Goal: Information Seeking & Learning: Learn about a topic

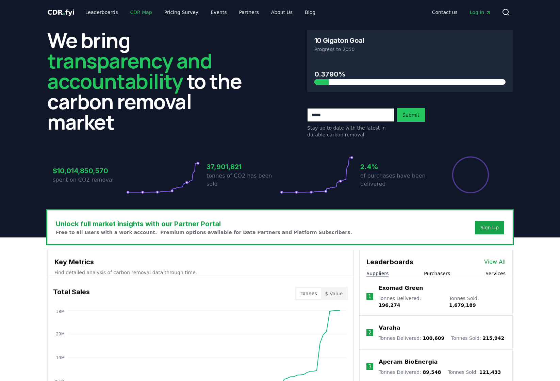
click at [137, 11] on link "CDR Map" at bounding box center [141, 12] width 33 height 12
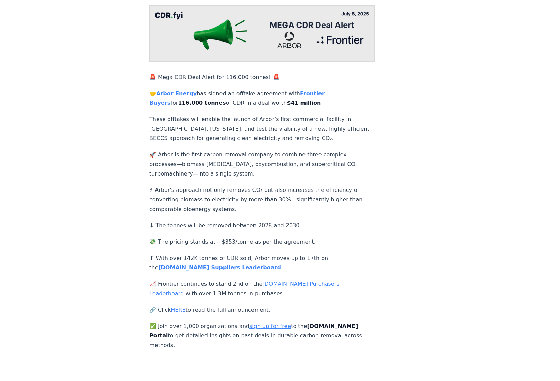
scroll to position [102, 0]
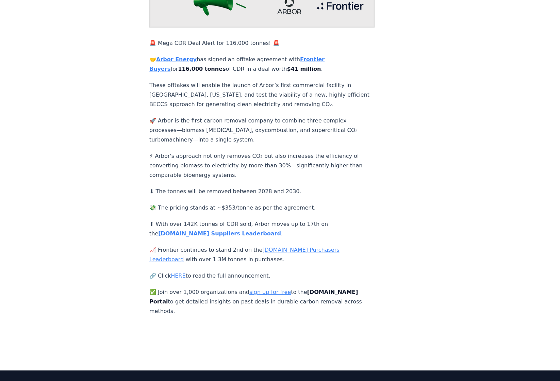
click at [270, 247] on link "[DOMAIN_NAME] Purchasers Leaderboard" at bounding box center [244, 255] width 190 height 16
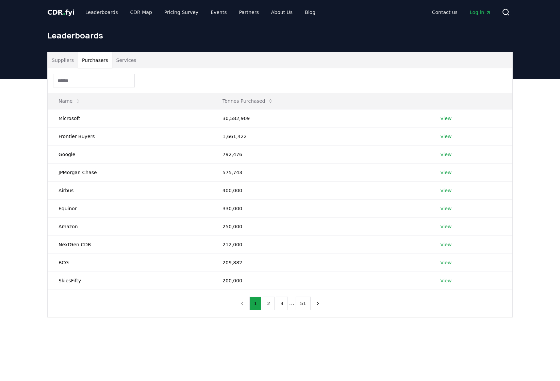
click at [92, 55] on button "Purchasers" at bounding box center [95, 60] width 34 height 16
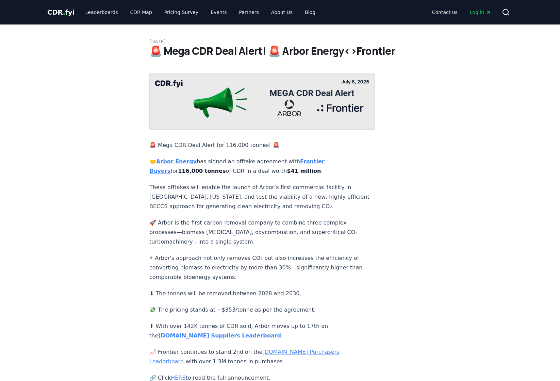
scroll to position [102, 0]
